Goal: Task Accomplishment & Management: Use online tool/utility

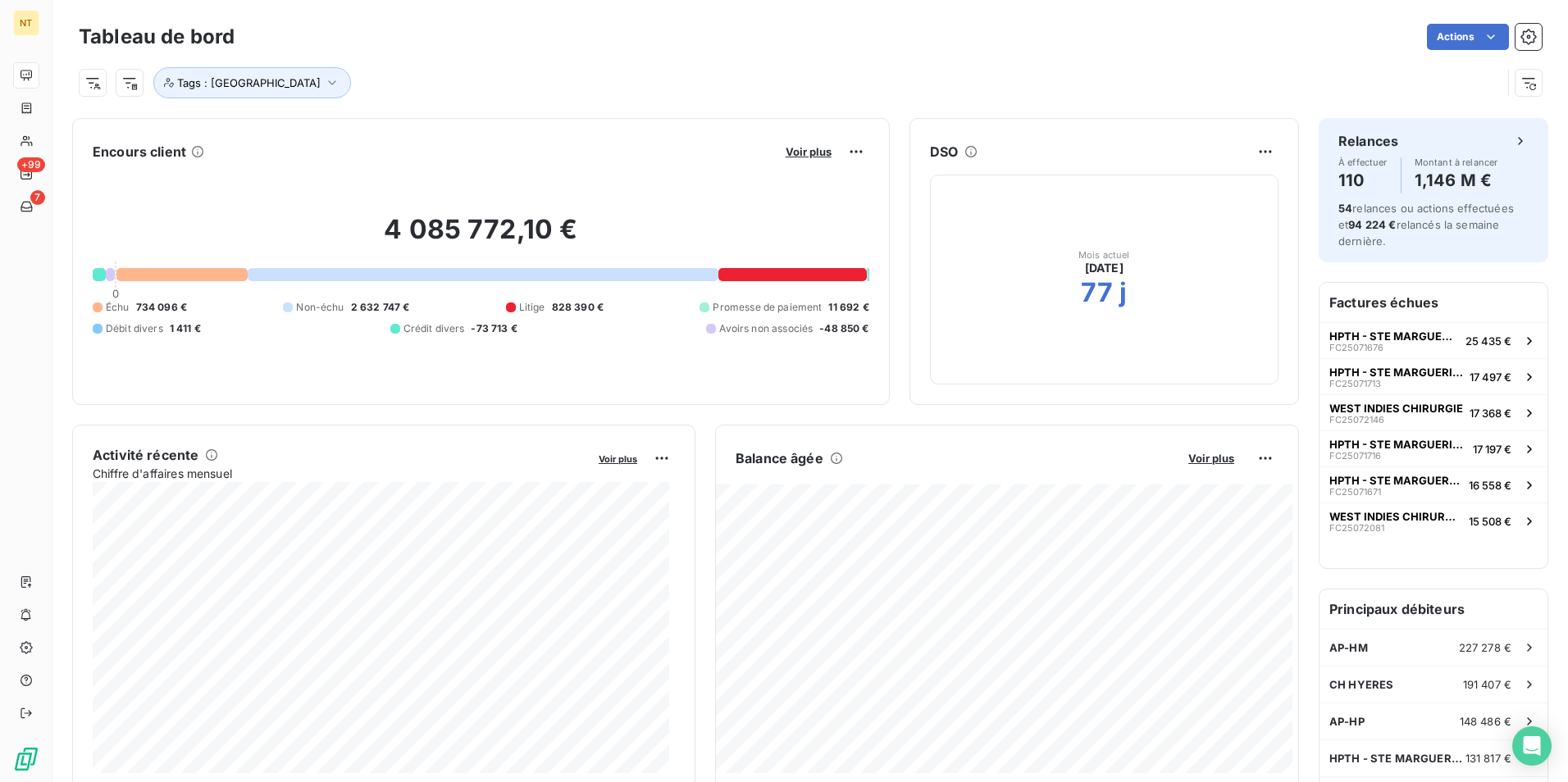
click at [999, 44] on div "Actions" at bounding box center [898, 37] width 1288 height 27
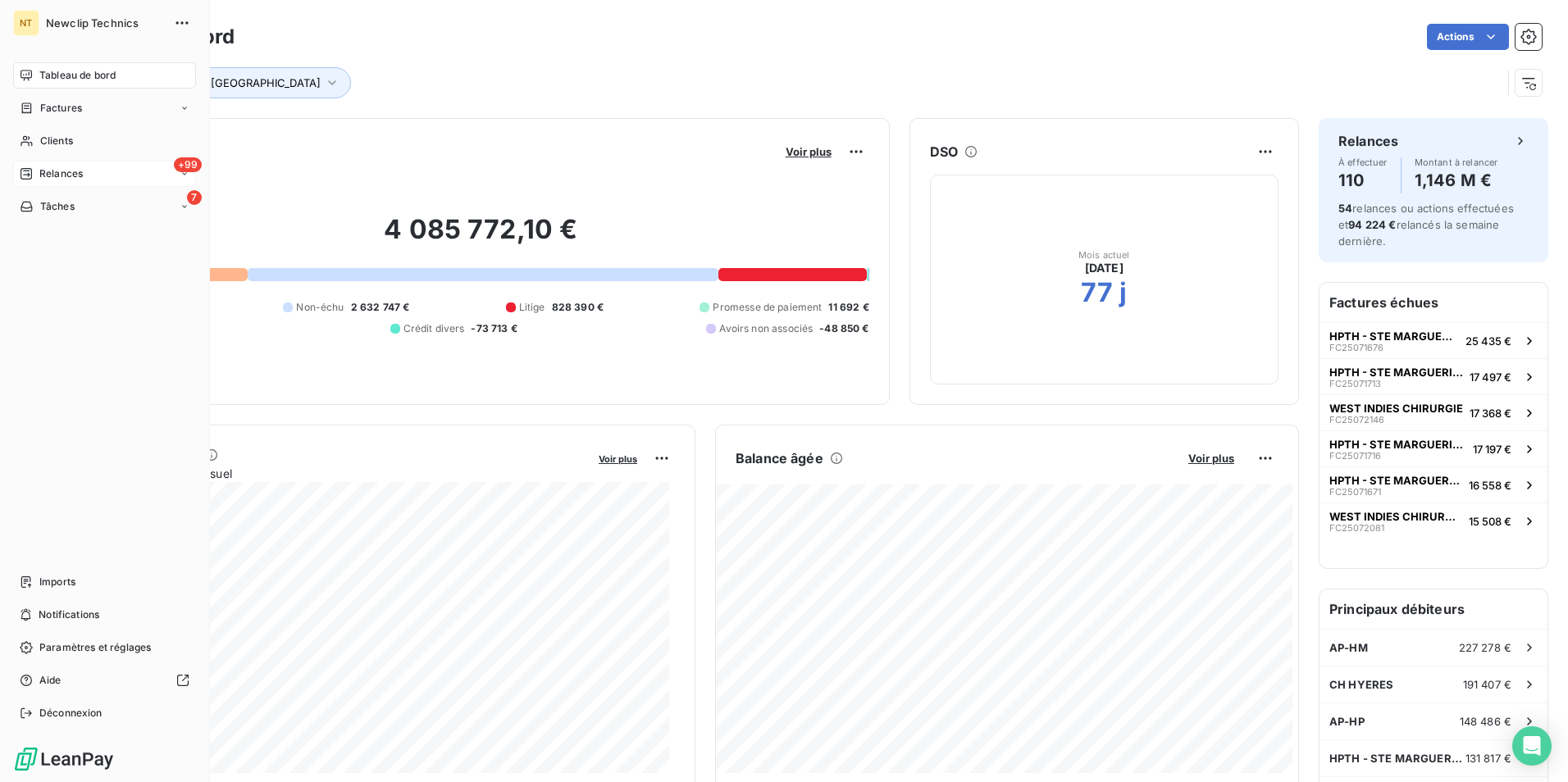
click at [104, 172] on div "+99 Relances" at bounding box center [105, 174] width 183 height 27
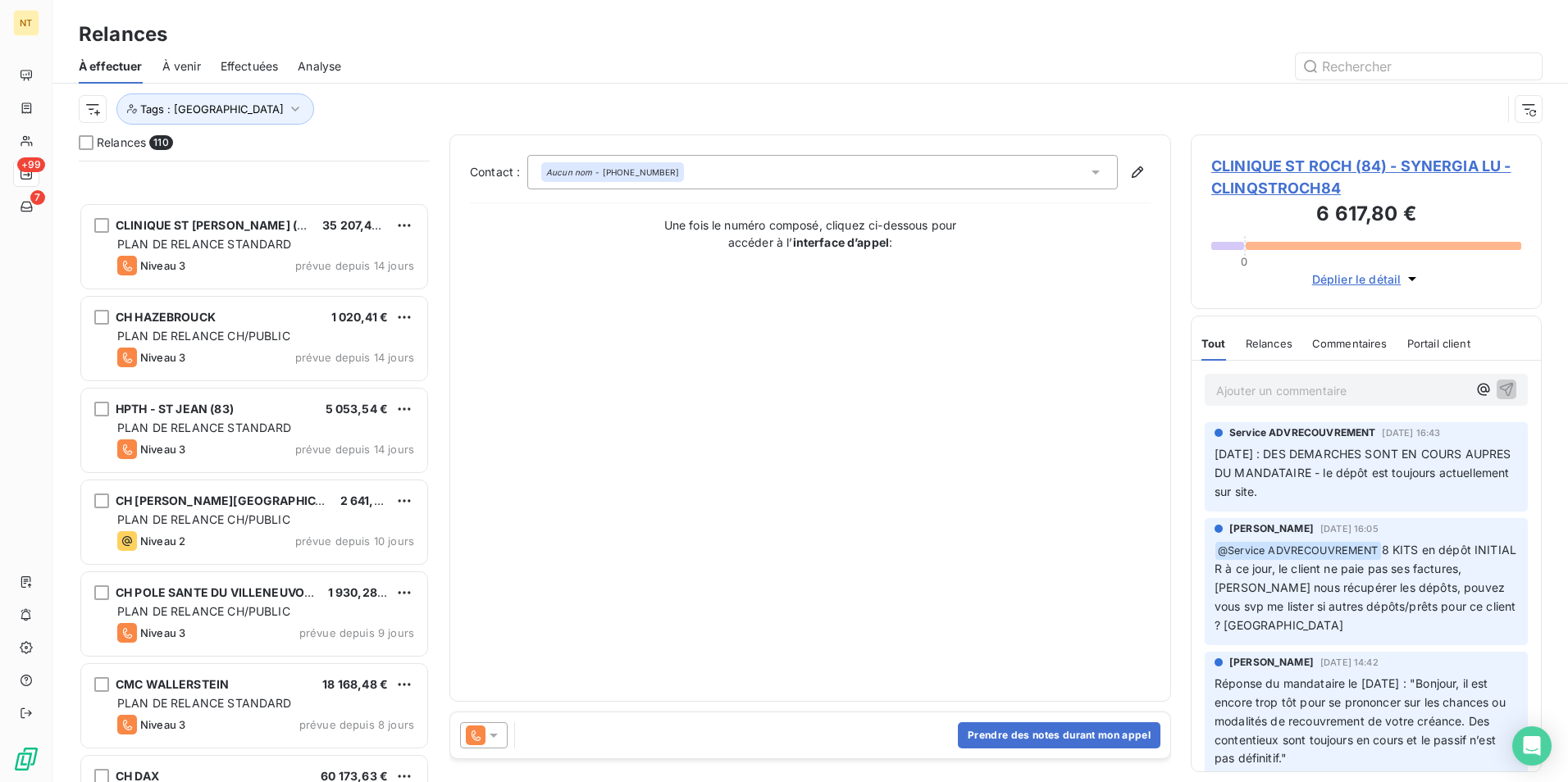
scroll to position [7051, 0]
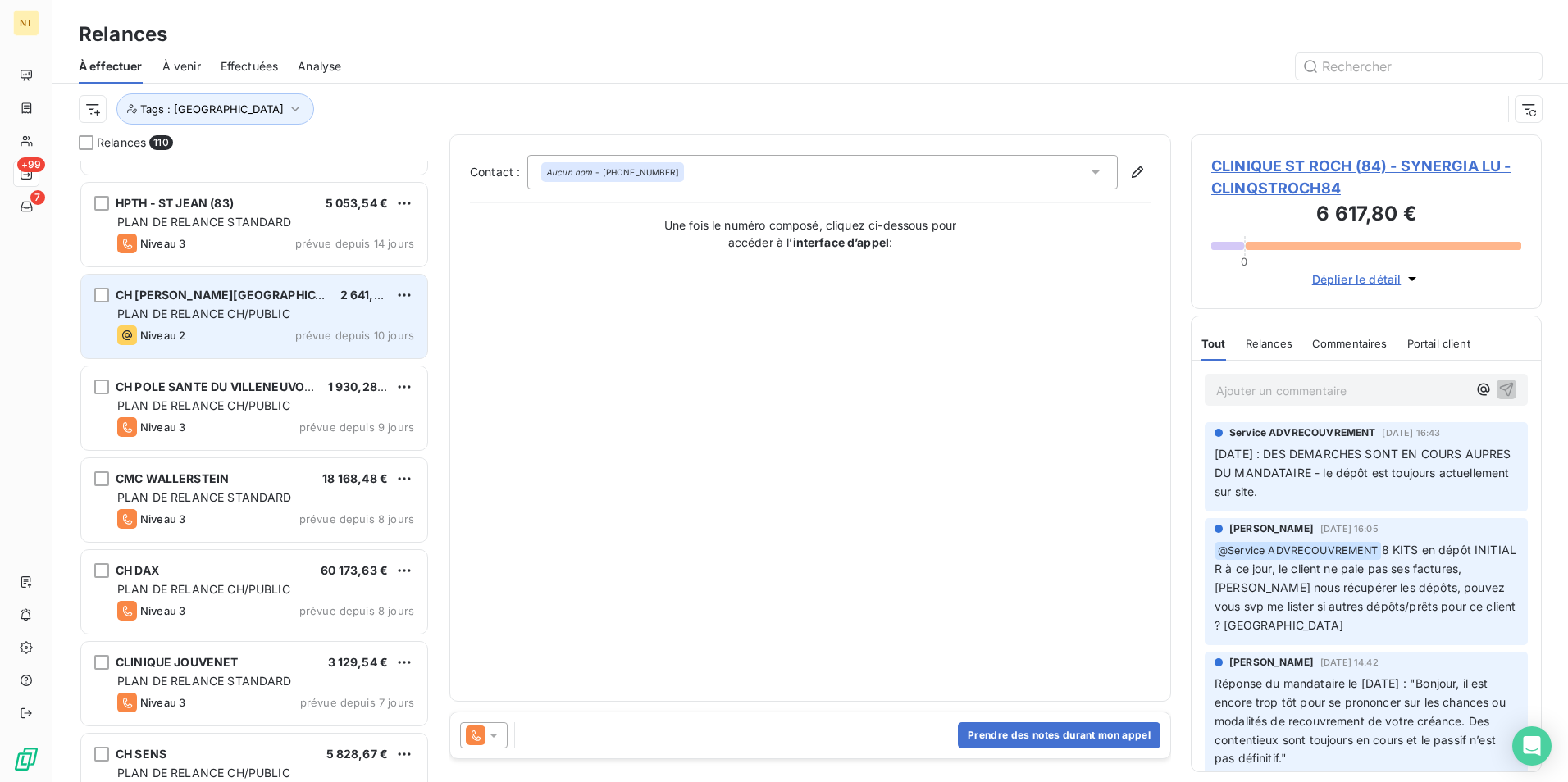
click at [254, 313] on span "PLAN DE RELANCE CH/PUBLIC" at bounding box center [203, 314] width 173 height 14
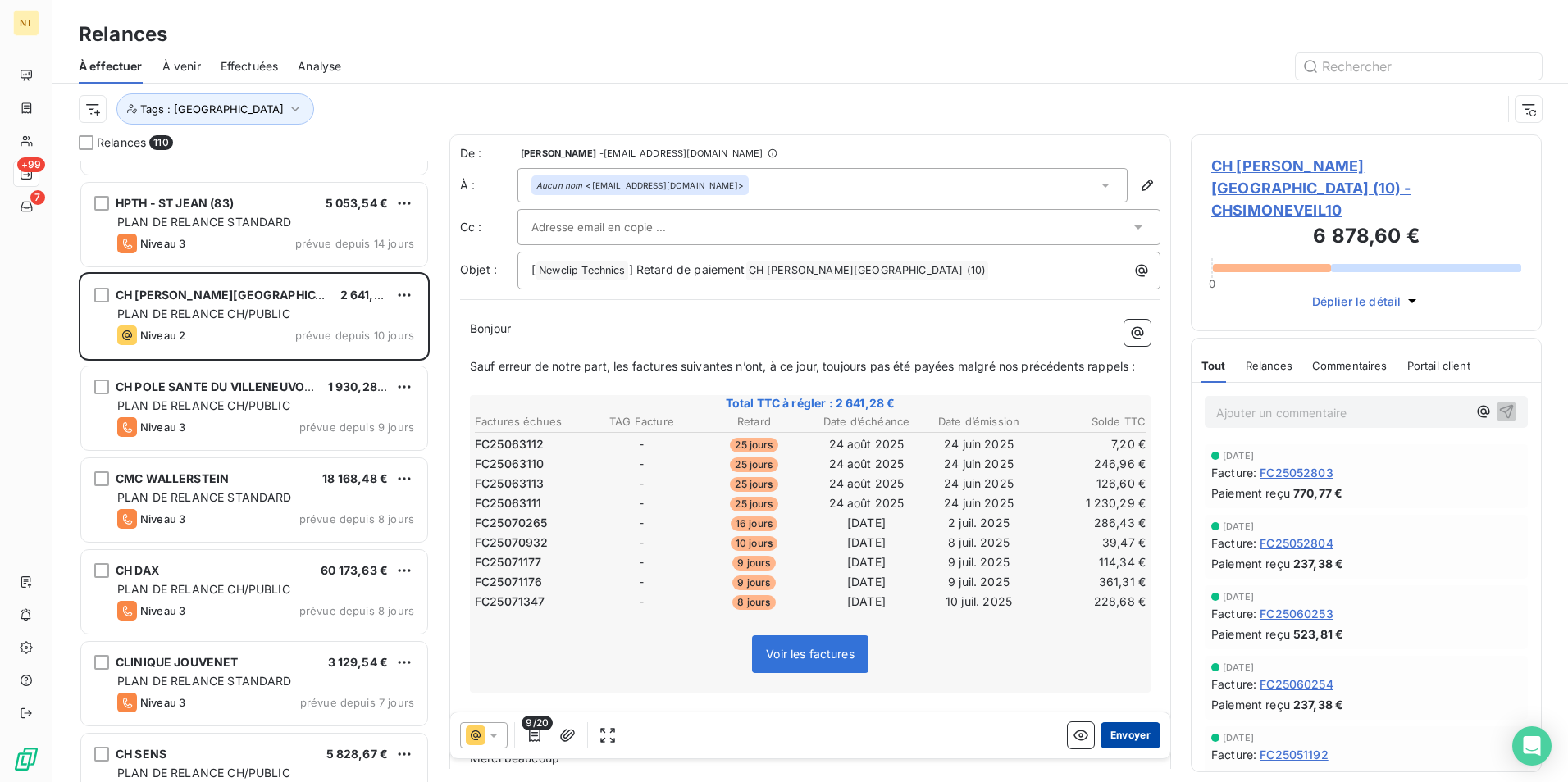
click at [1135, 730] on button "Envoyer" at bounding box center [1130, 736] width 59 height 27
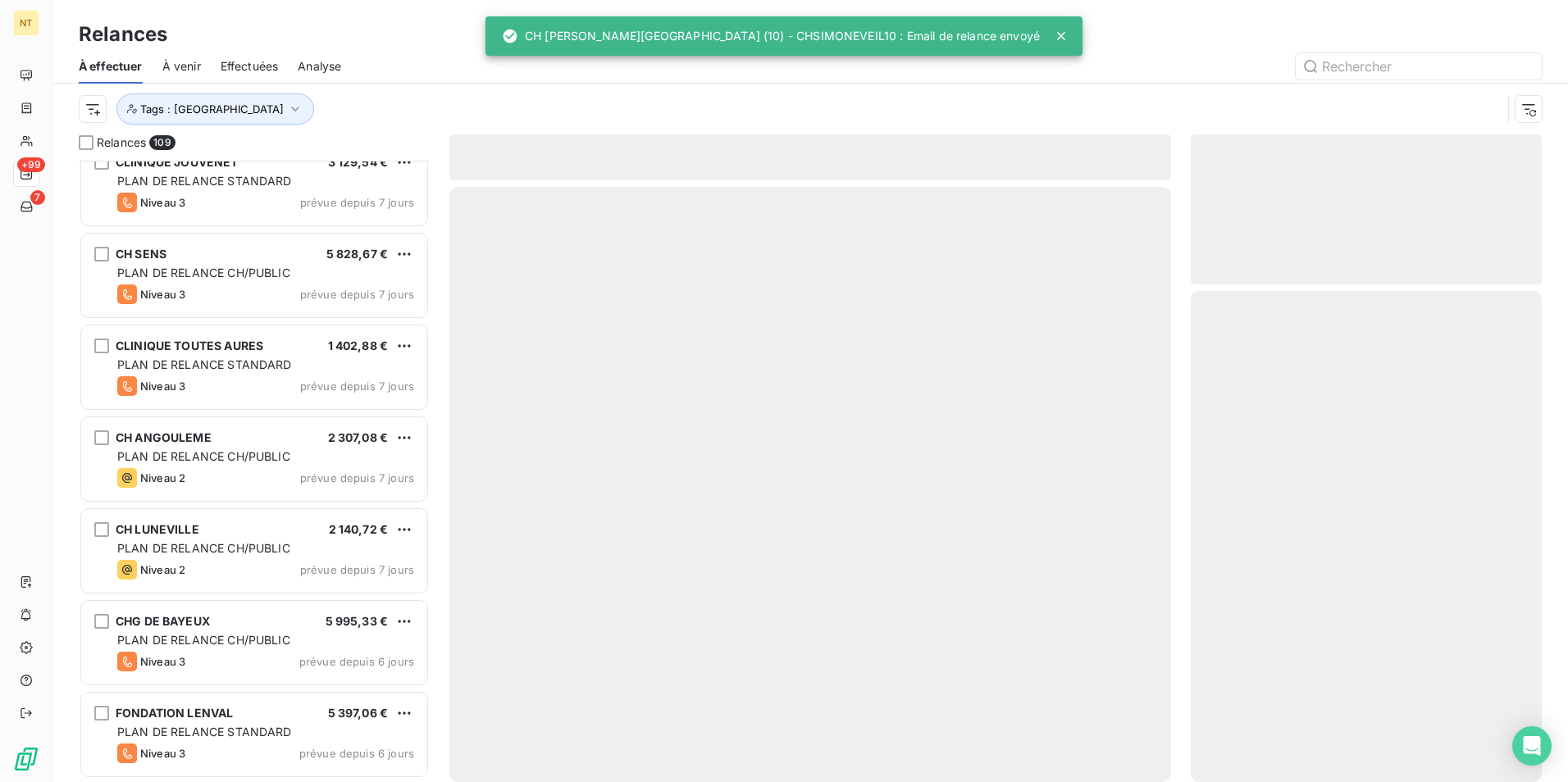
scroll to position [7461, 0]
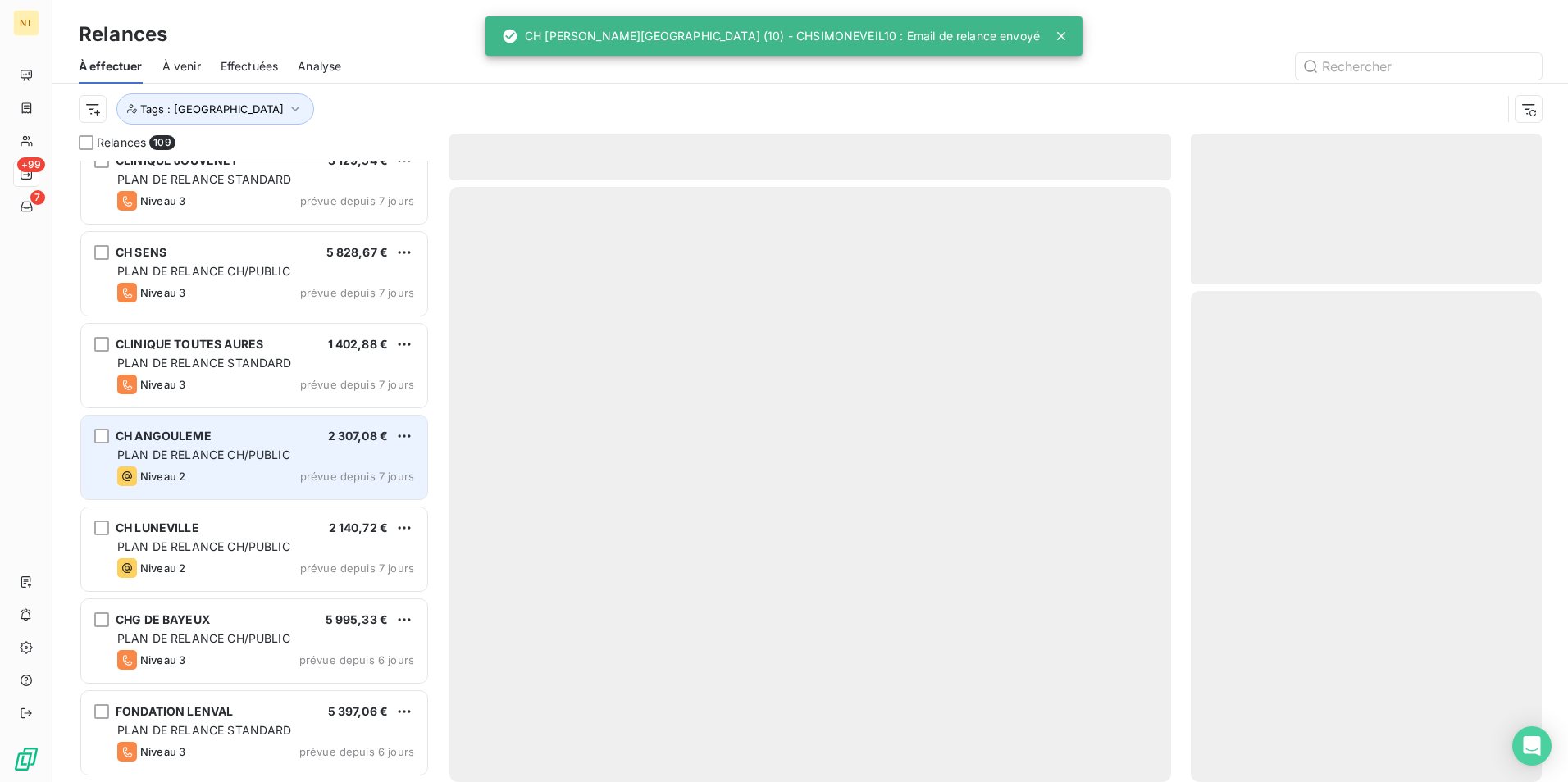
click at [243, 462] on div "PLAN DE RELANCE CH/PUBLIC" at bounding box center [265, 455] width 297 height 16
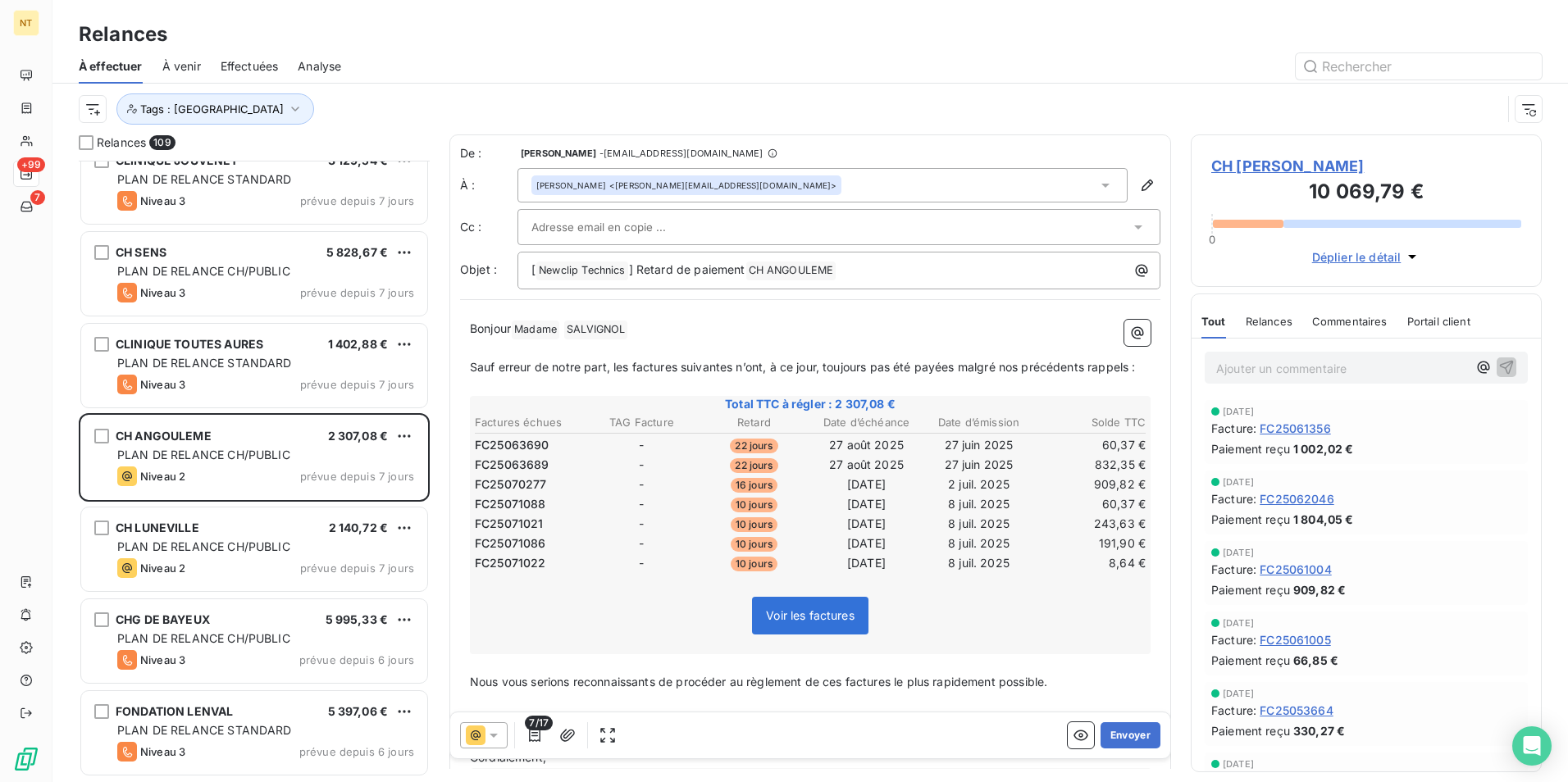
click at [646, 225] on input "text" at bounding box center [619, 227] width 176 height 25
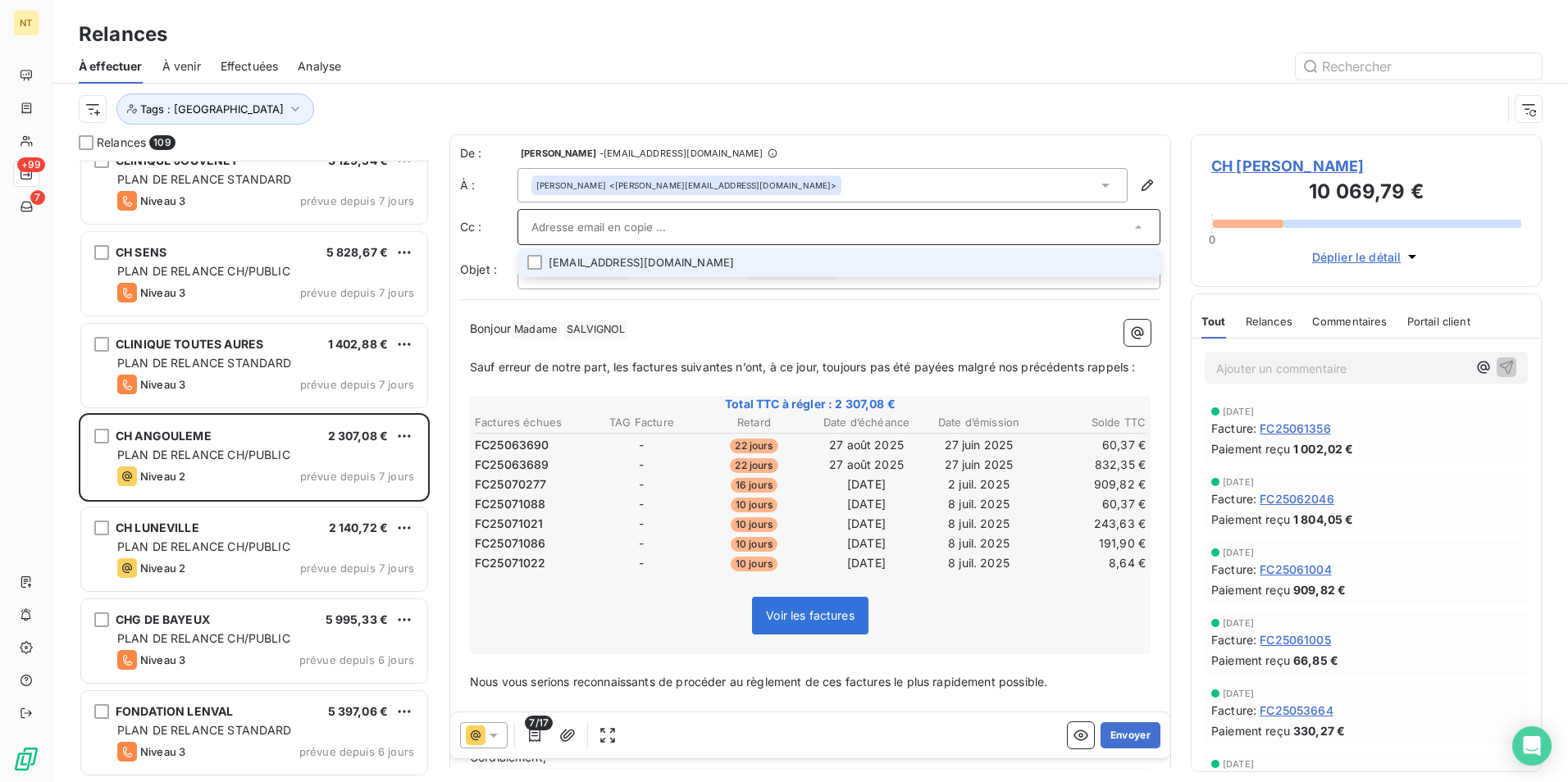
click at [913, 140] on div "De : [PERSON_NAME] - [EMAIL_ADDRESS][DOMAIN_NAME] À : [PERSON_NAME] <[PERSON_NA…" at bounding box center [811, 469] width 722 height 669
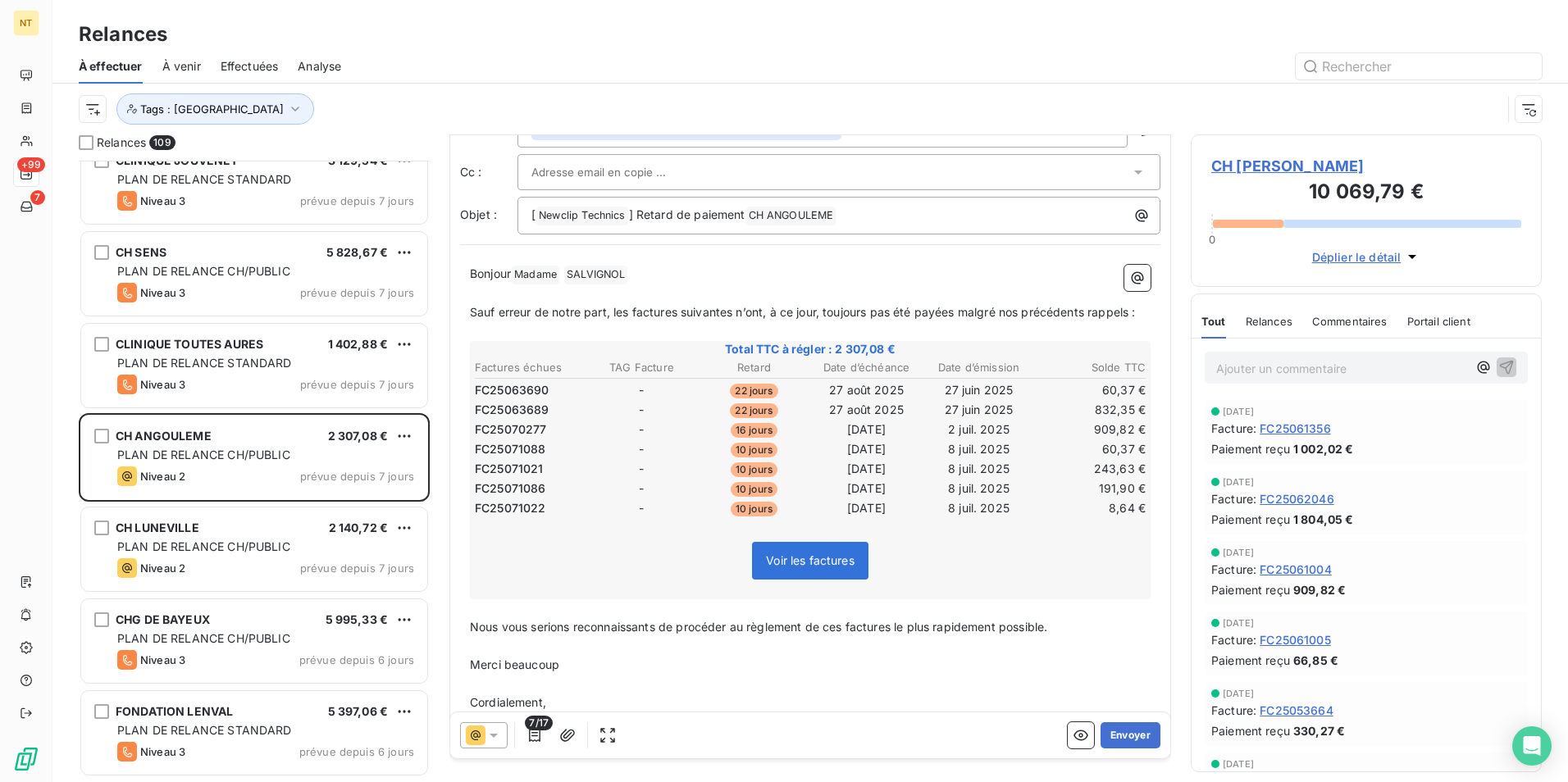
scroll to position [121, 0]
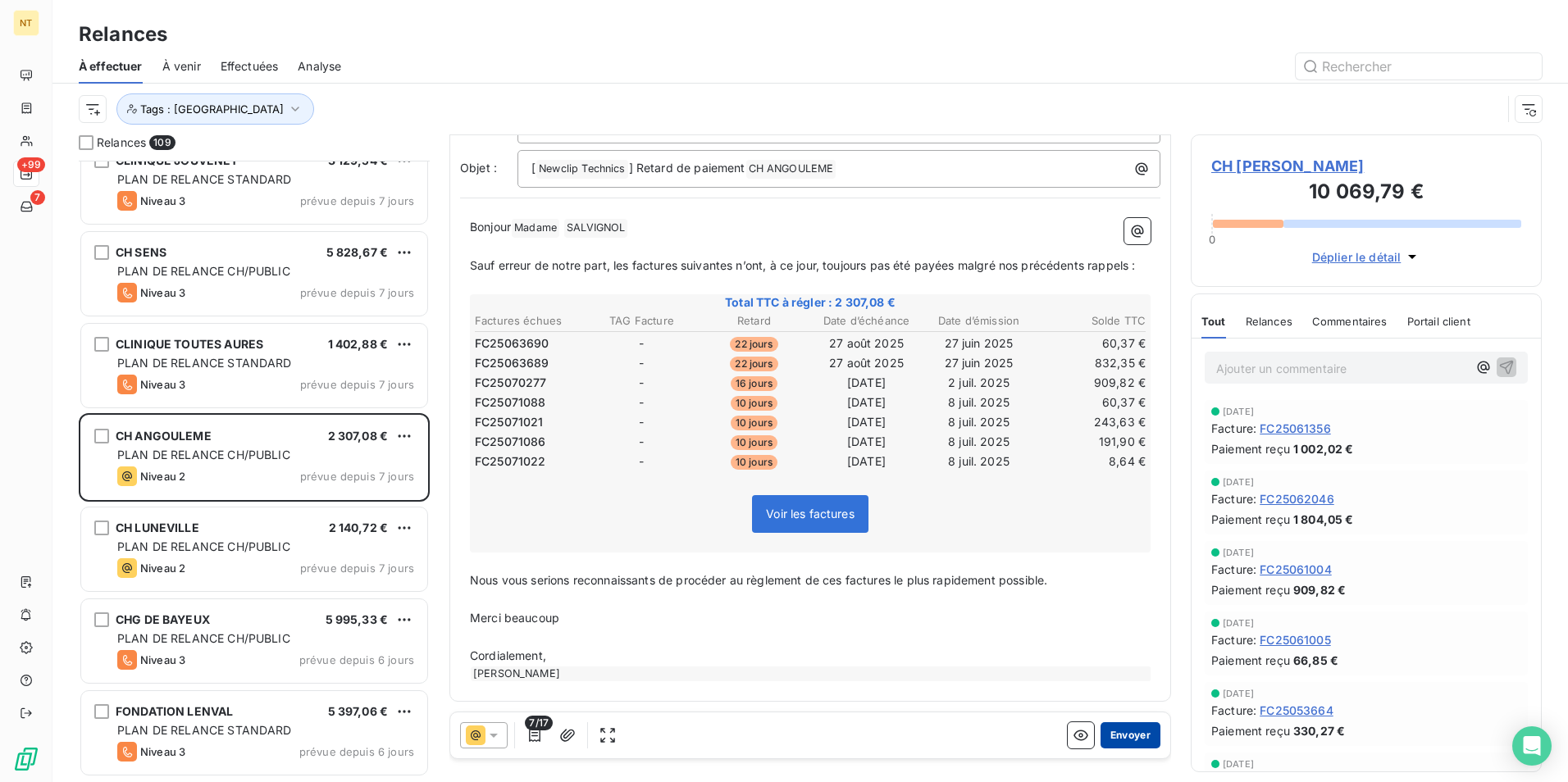
click at [1133, 730] on button "Envoyer" at bounding box center [1130, 736] width 59 height 27
